Goal: Check status: Check status

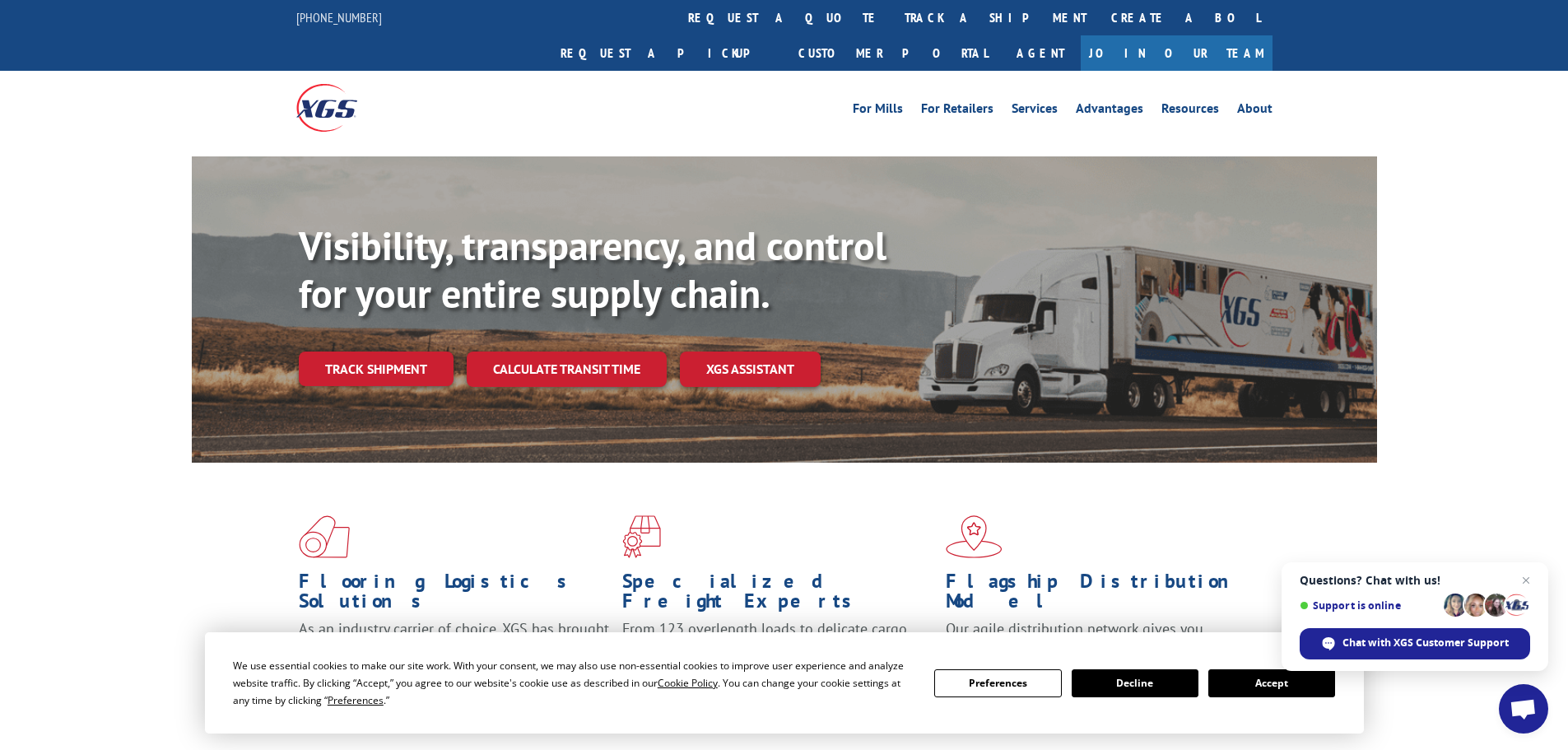
click at [892, 17] on link "track a shipment" at bounding box center [995, 18] width 207 height 35
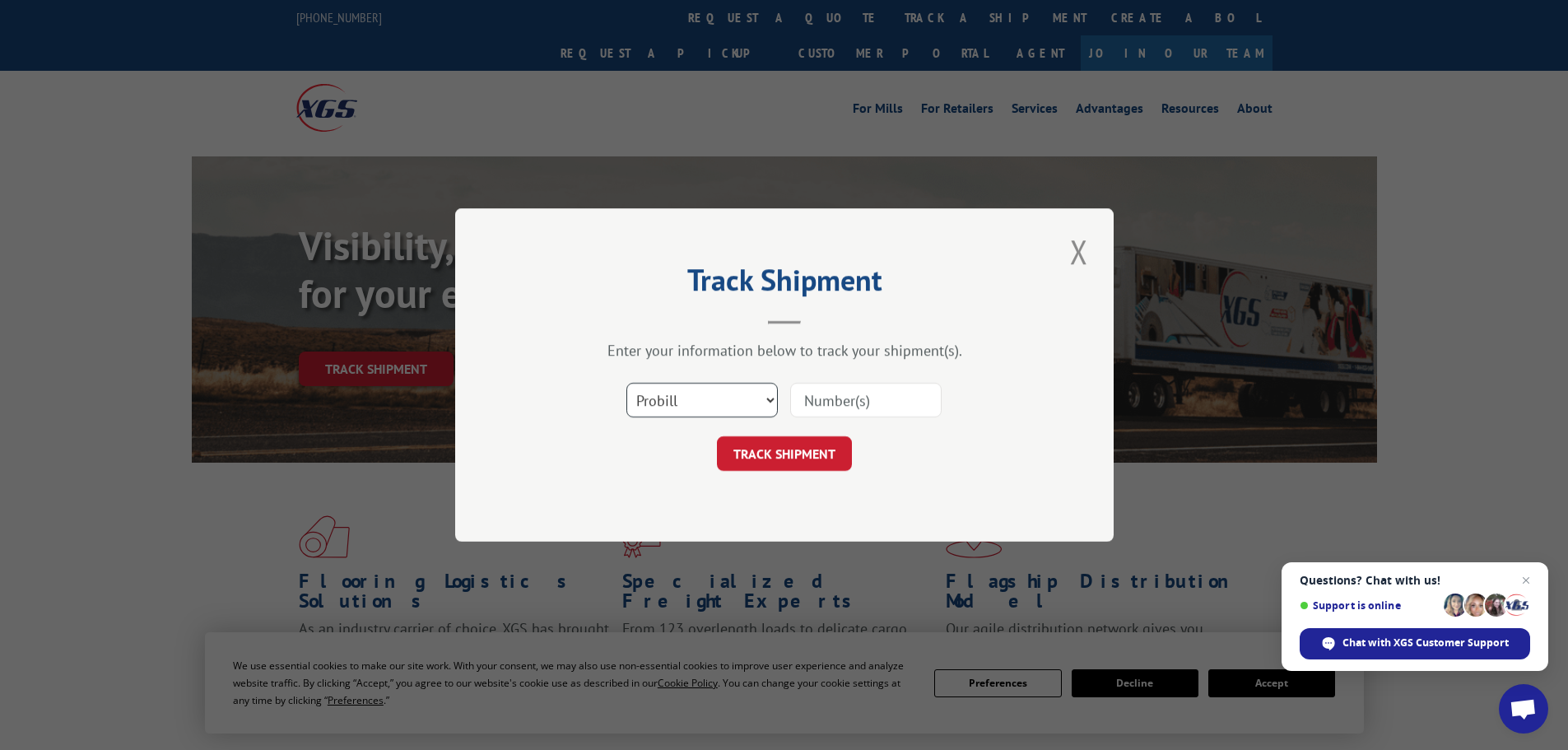
click at [714, 405] on select "Select category... Probill BOL PO" at bounding box center [702, 399] width 151 height 34
select select "bol"
click at [627, 382] on select "Select category... Probill BOL PO" at bounding box center [702, 399] width 151 height 34
click at [831, 398] on input at bounding box center [866, 399] width 151 height 34
paste input "5951111"
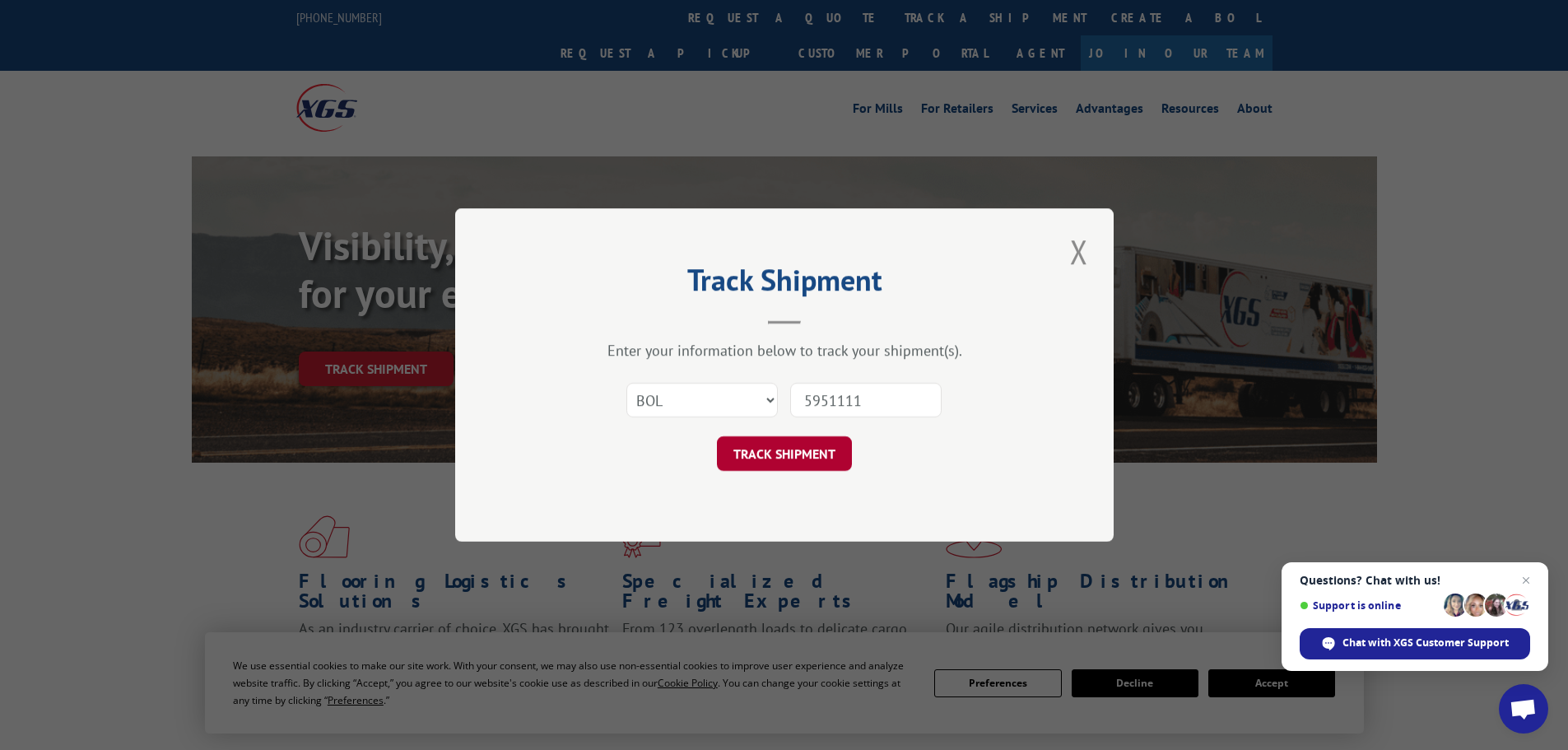
type input "5951111"
click at [794, 458] on button "TRACK SHIPMENT" at bounding box center [784, 453] width 135 height 34
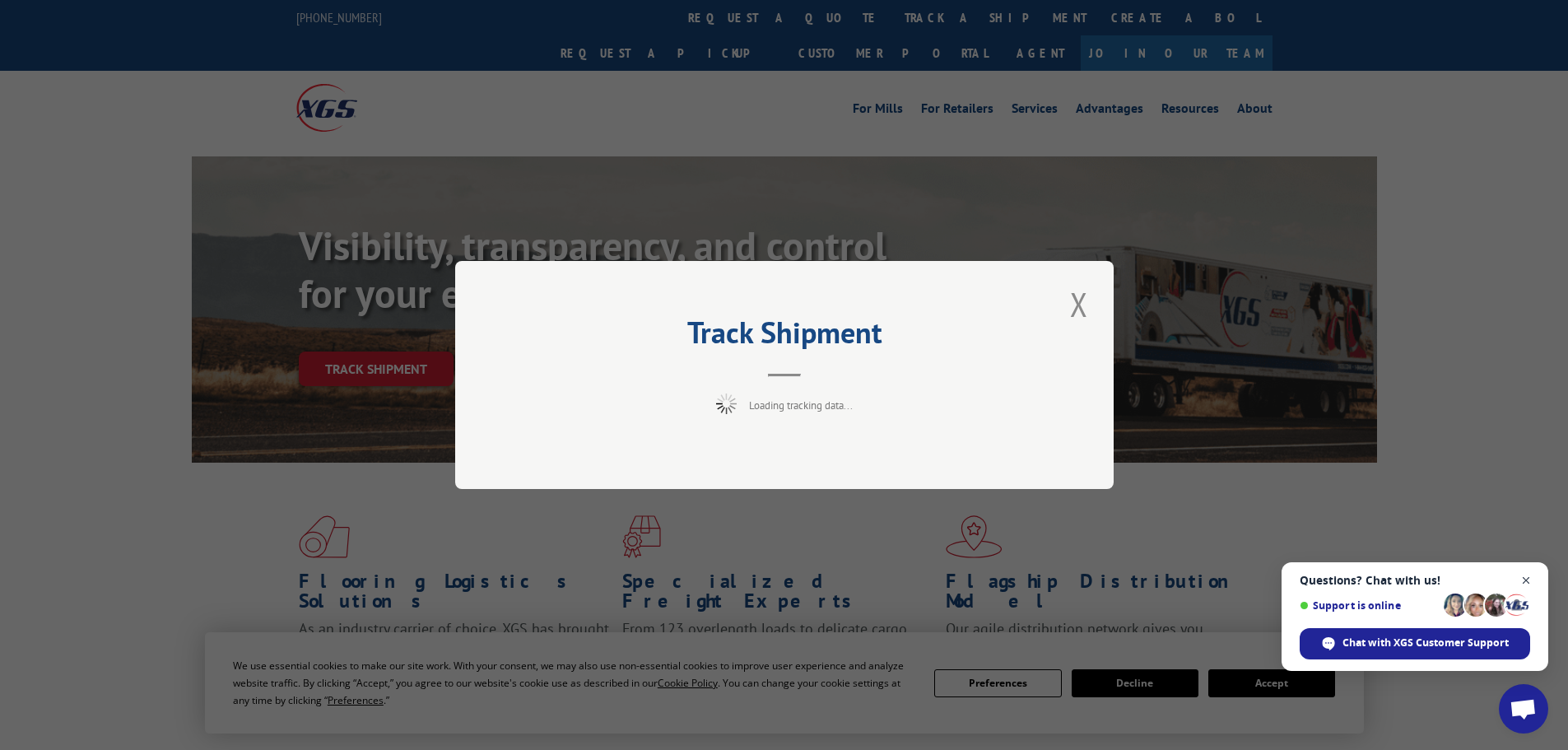
click at [1524, 585] on span "Open chat" at bounding box center [1526, 580] width 21 height 21
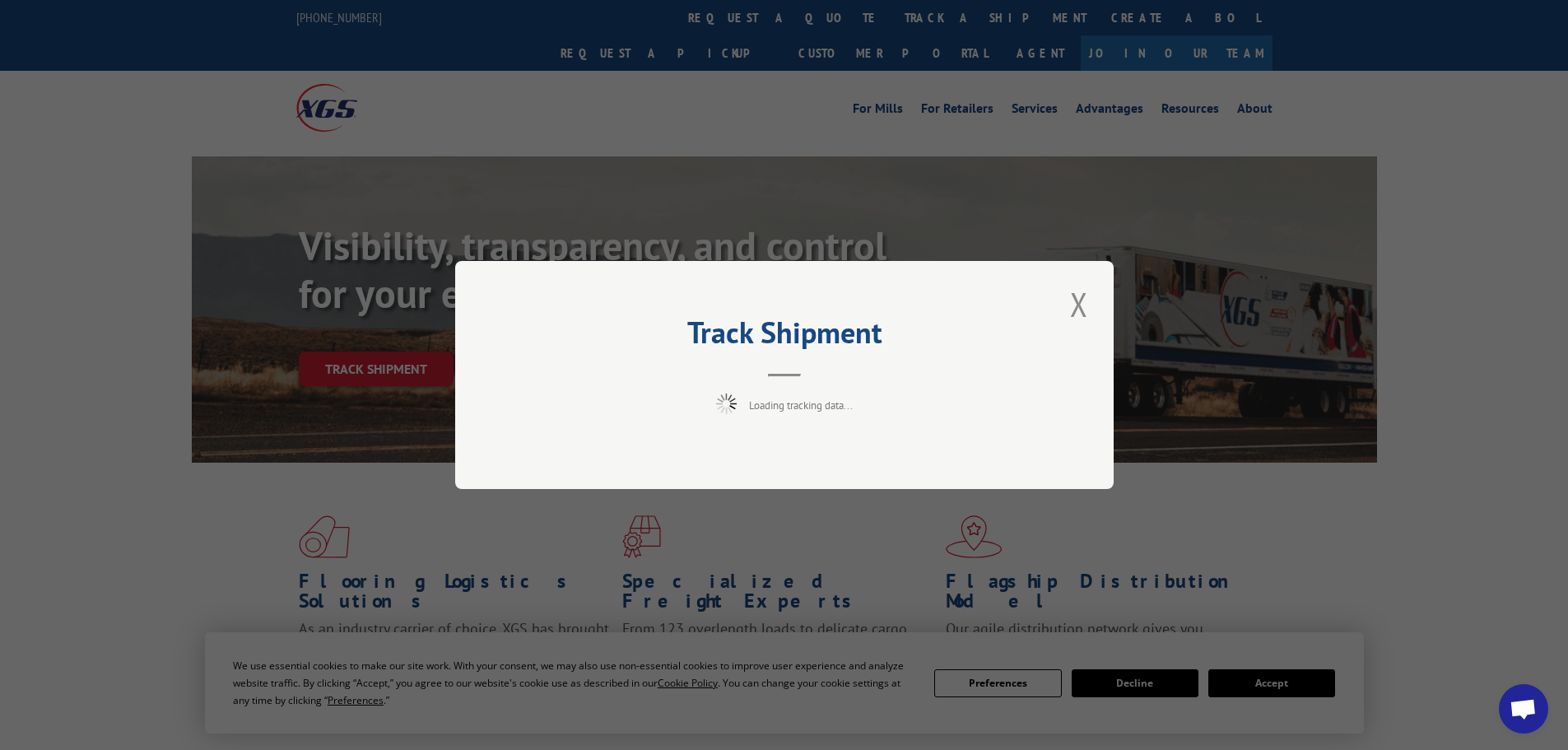
click at [1276, 683] on div "Track Shipment Loading tracking data..." at bounding box center [784, 375] width 1568 height 750
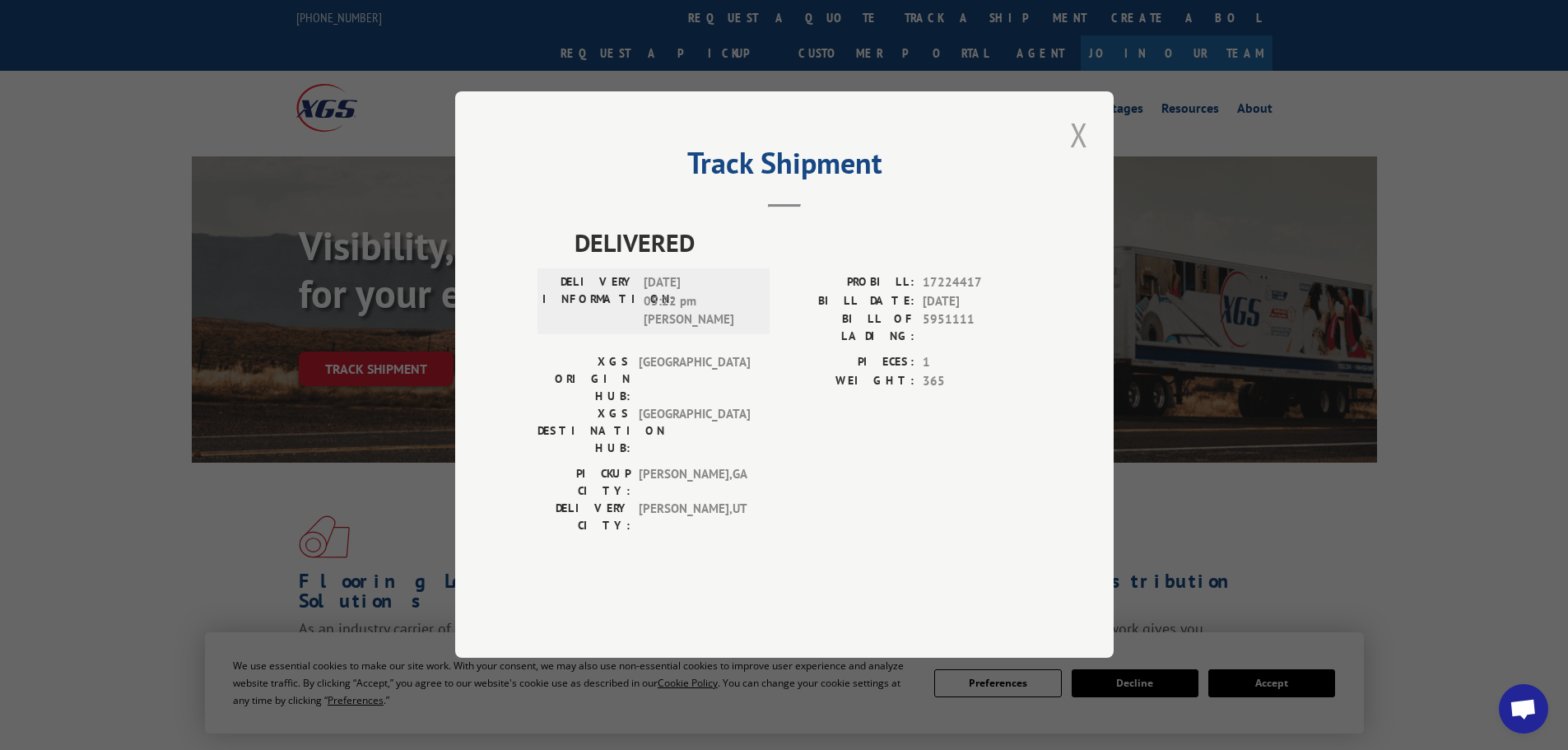
click at [1078, 157] on button "Close modal" at bounding box center [1079, 134] width 28 height 45
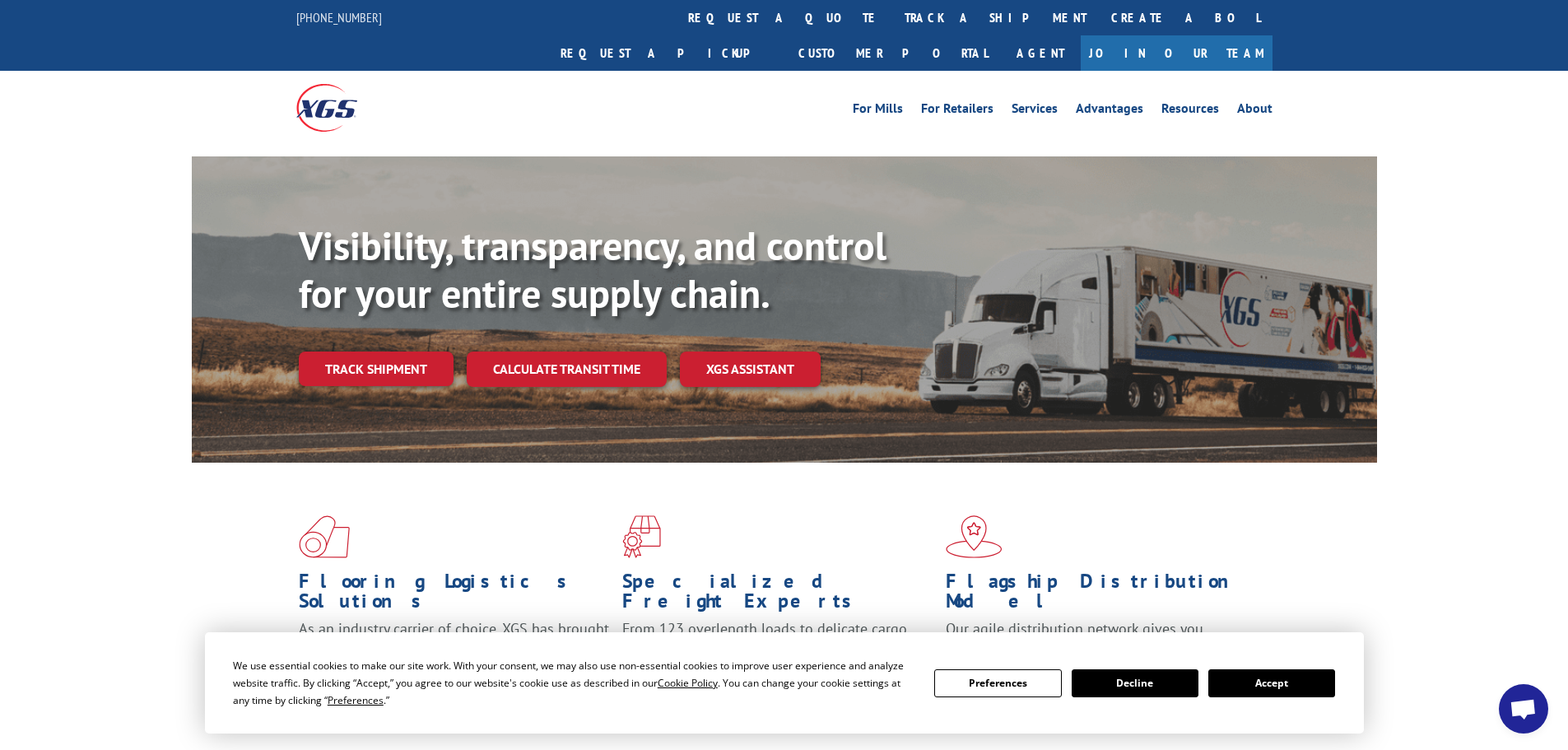
click at [1237, 678] on button "Accept" at bounding box center [1271, 682] width 126 height 28
